Goal: Task Accomplishment & Management: Use online tool/utility

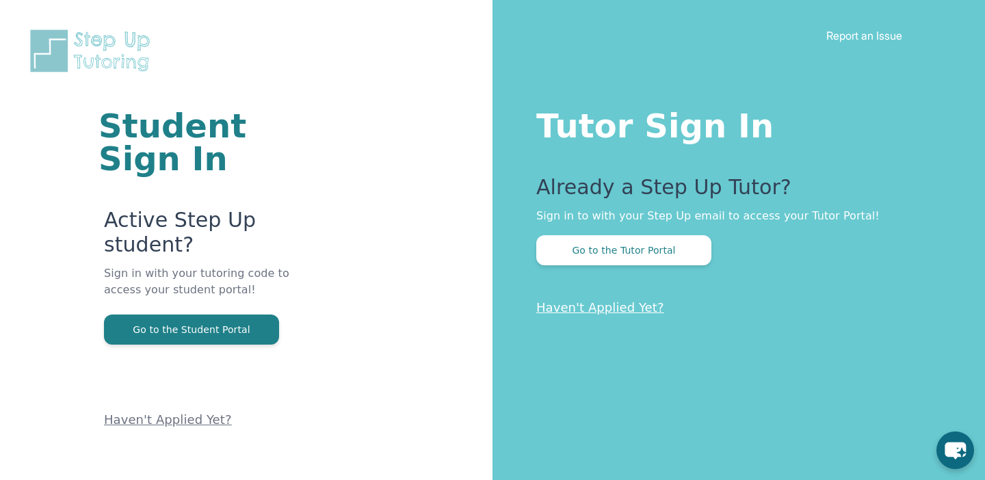
click at [662, 233] on div "Already a Step Up Tutor? Sign in to with your Step Up email to access your Tuto…" at bounding box center [733, 220] width 394 height 90
click at [655, 245] on button "Go to the Tutor Portal" at bounding box center [623, 250] width 175 height 30
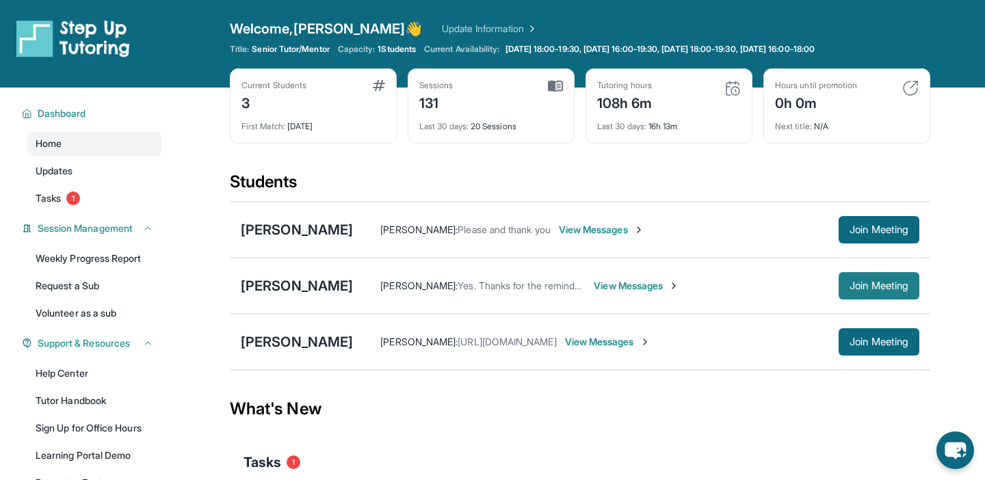
click at [857, 278] on button "Join Meeting" at bounding box center [879, 285] width 81 height 27
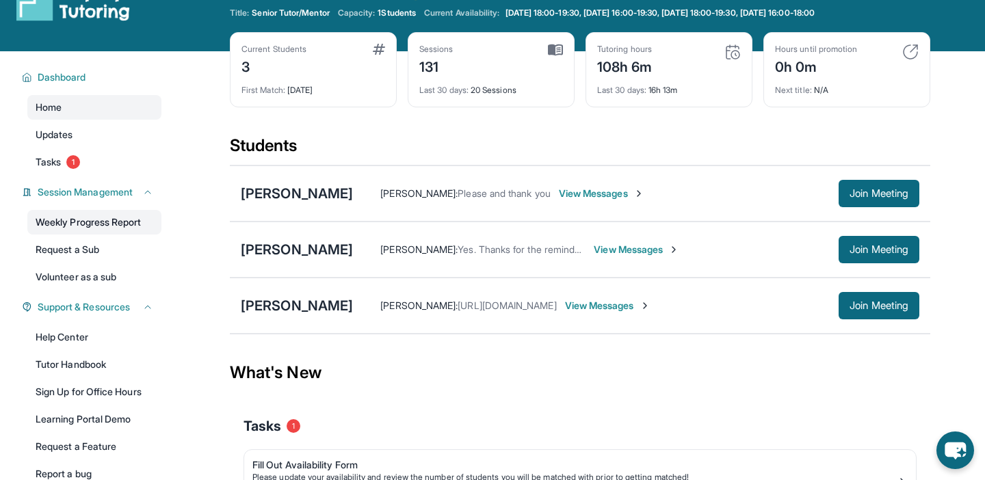
scroll to position [27, 0]
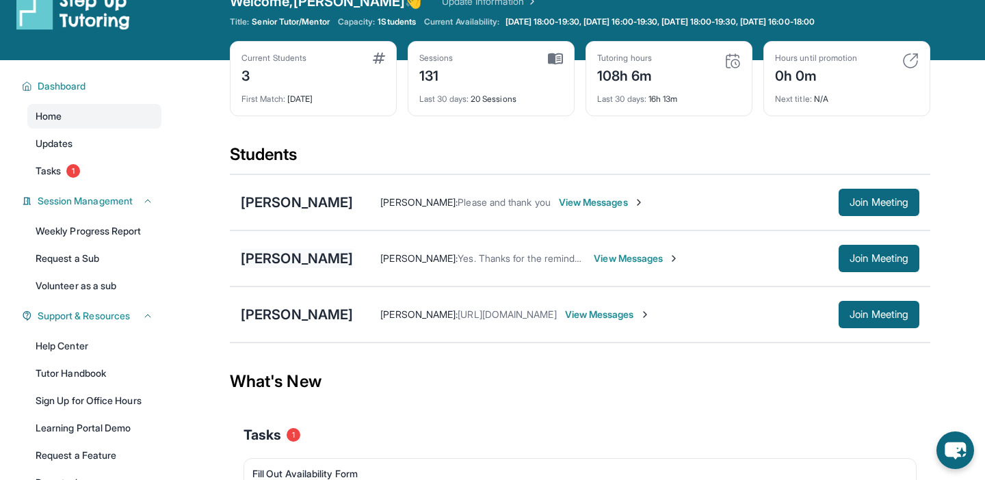
click at [300, 265] on div "[PERSON_NAME]" at bounding box center [297, 258] width 112 height 19
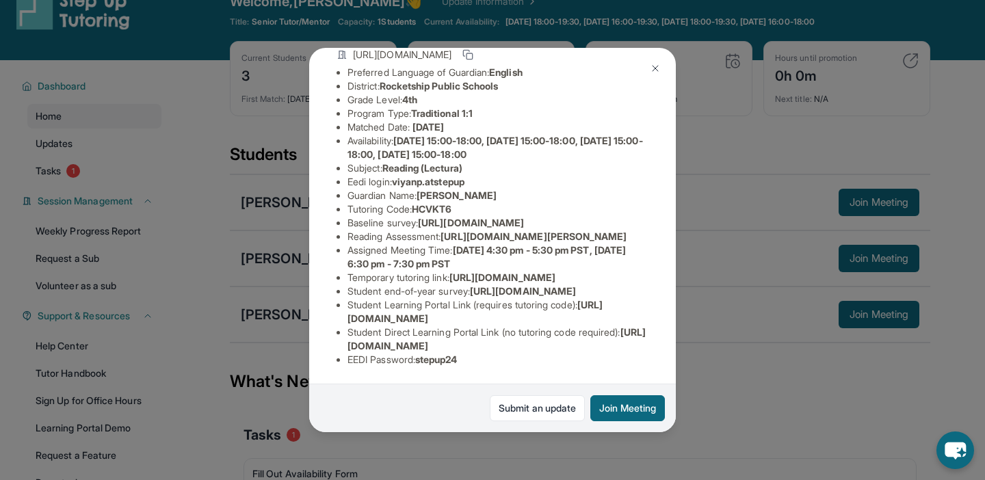
scroll to position [0, 0]
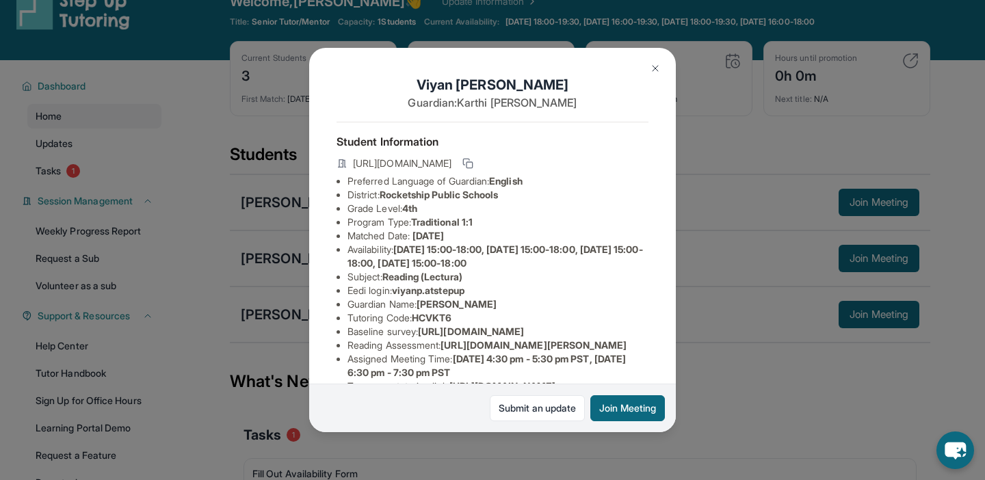
click at [648, 75] on button at bounding box center [655, 68] width 27 height 27
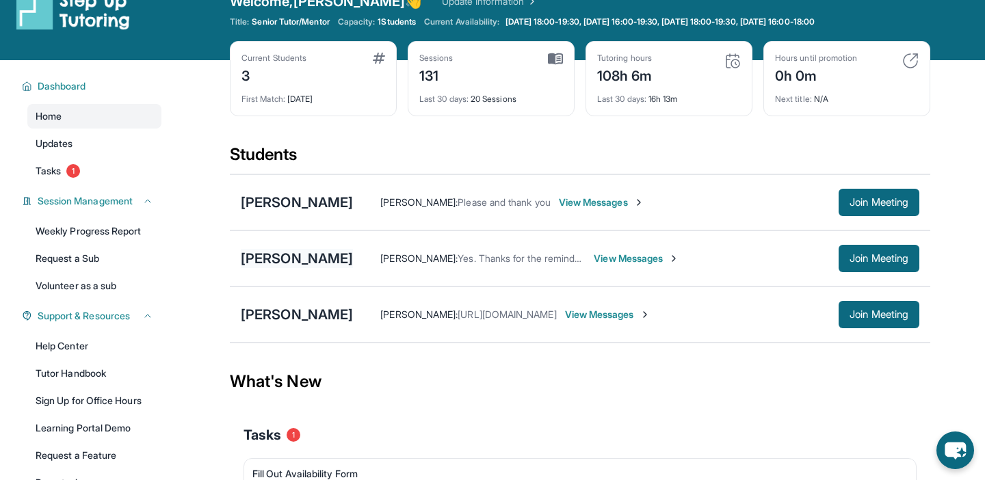
click at [311, 255] on div "[PERSON_NAME]" at bounding box center [297, 258] width 112 height 19
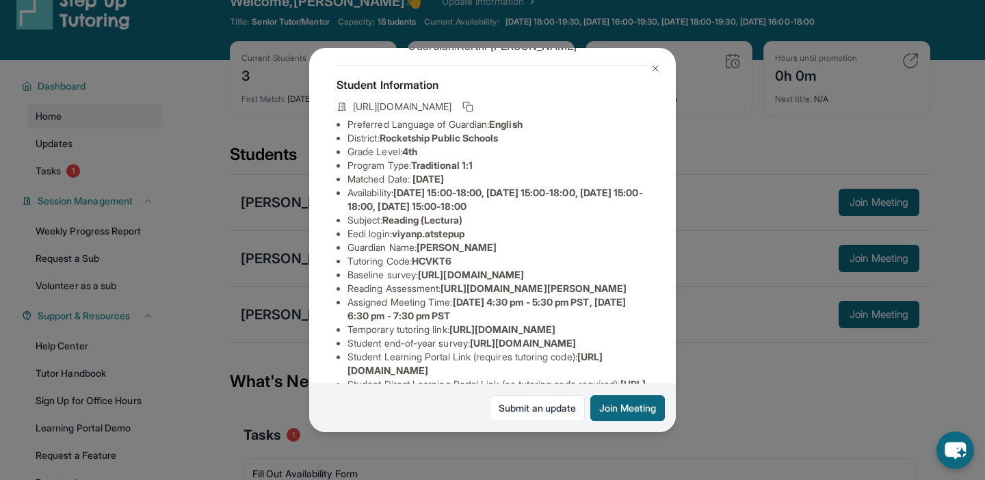
scroll to position [63, 0]
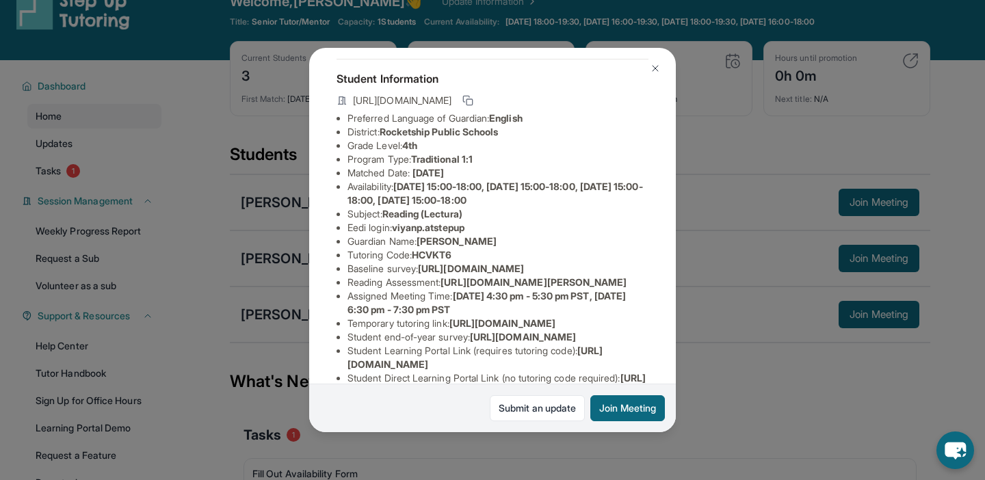
click at [653, 71] on img at bounding box center [655, 68] width 11 height 11
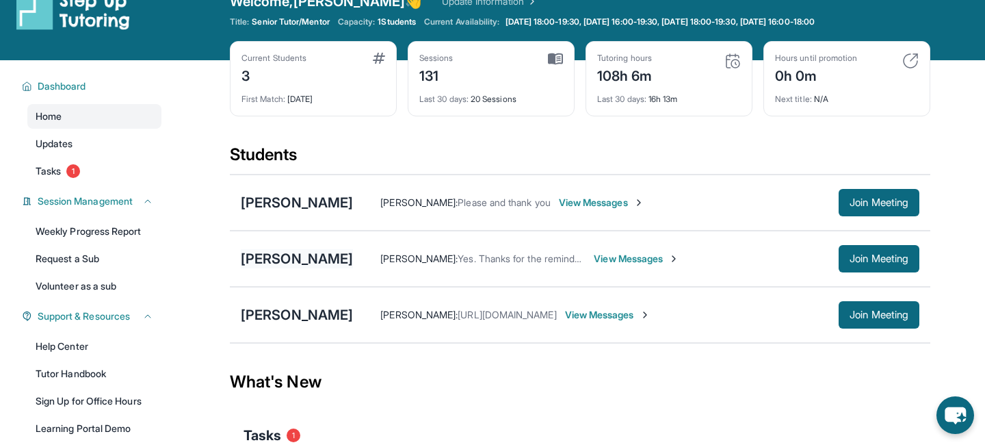
click at [302, 260] on div "[PERSON_NAME]" at bounding box center [297, 258] width 112 height 19
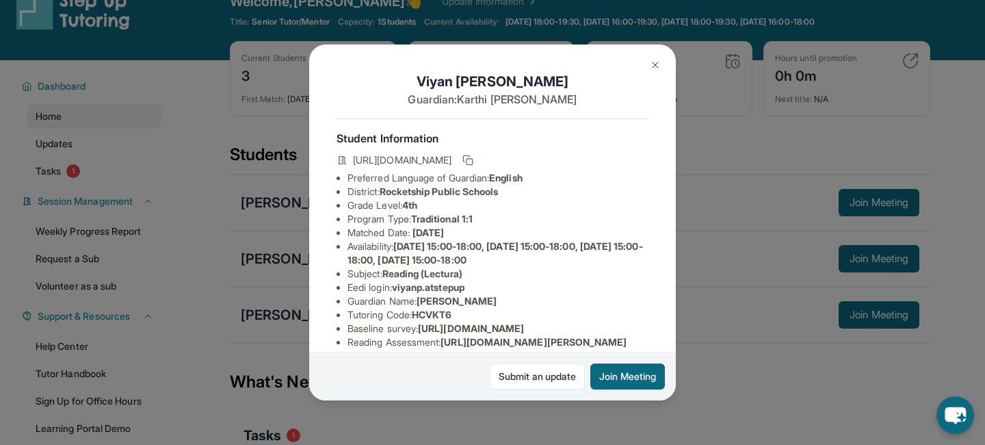
click at [656, 65] on img at bounding box center [655, 65] width 11 height 11
